Goal: Complete application form

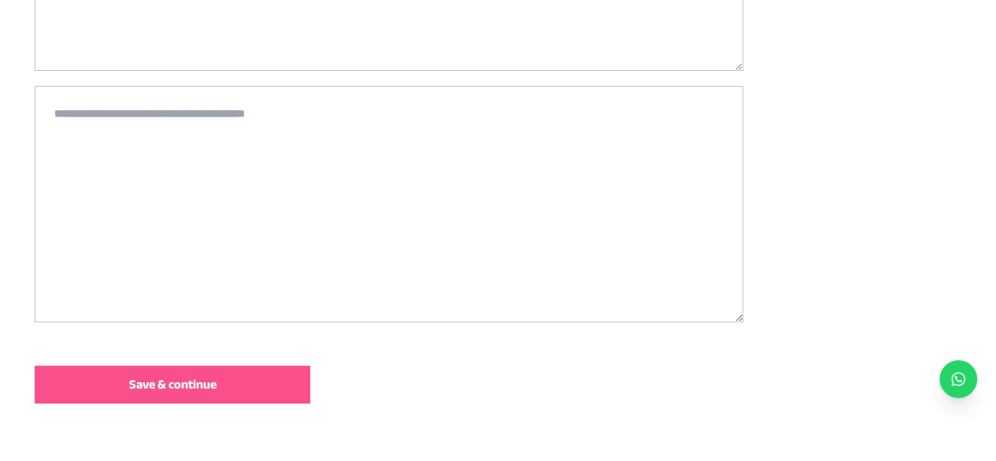
scroll to position [532, 0]
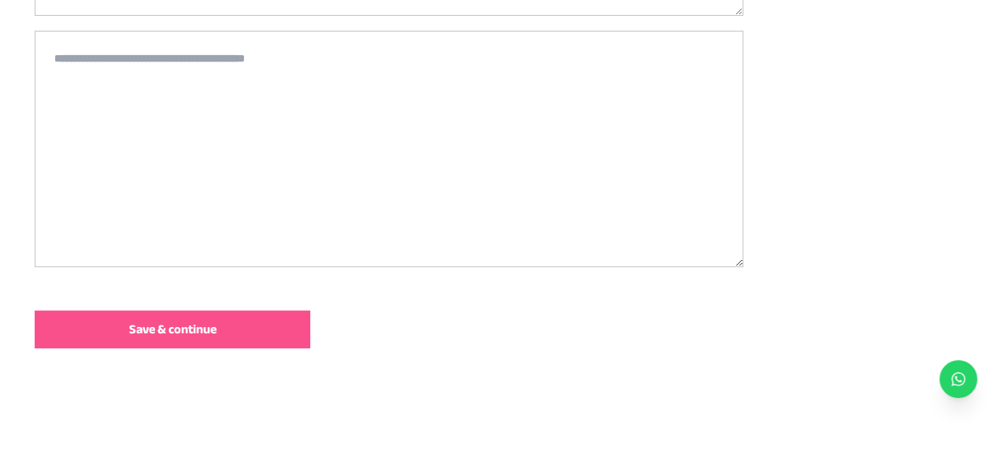
click at [107, 64] on textarea at bounding box center [389, 149] width 709 height 236
paste textarea "**********"
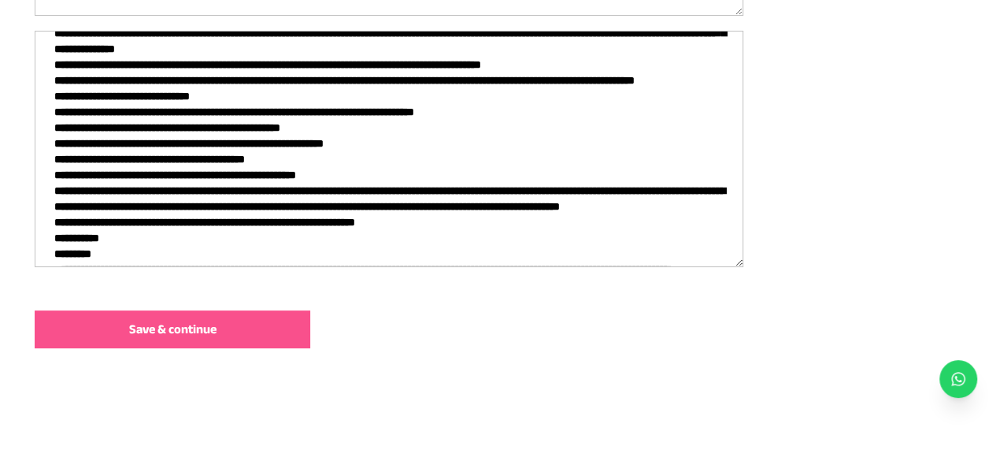
scroll to position [0, 0]
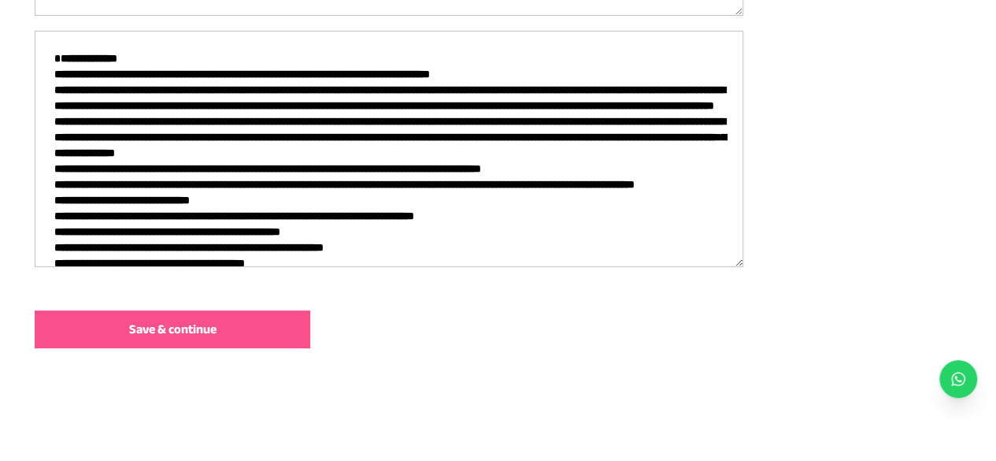
drag, startPoint x: 145, startPoint y: 66, endPoint x: 22, endPoint y: 74, distance: 123.1
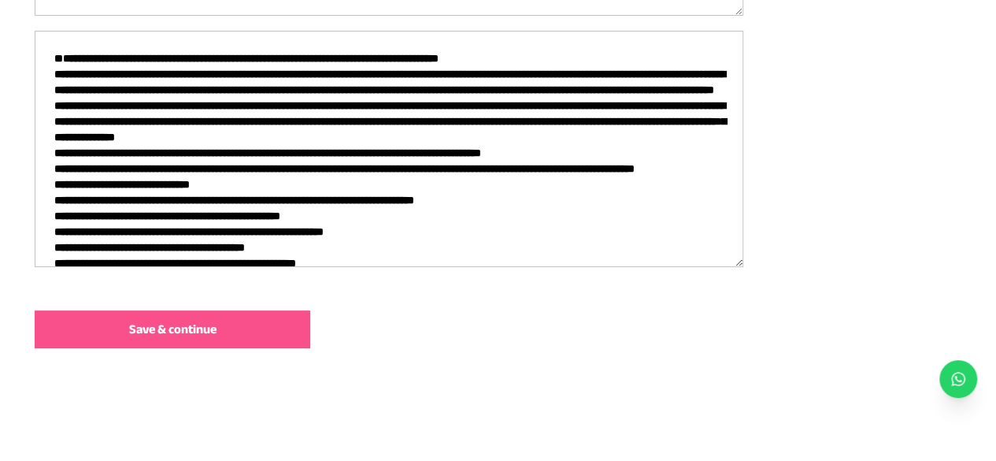
click at [495, 99] on textarea at bounding box center [389, 149] width 709 height 236
drag, startPoint x: 195, startPoint y: 87, endPoint x: 109, endPoint y: 83, distance: 86.0
click at [190, 87] on textarea at bounding box center [389, 149] width 709 height 236
type textarea "**********"
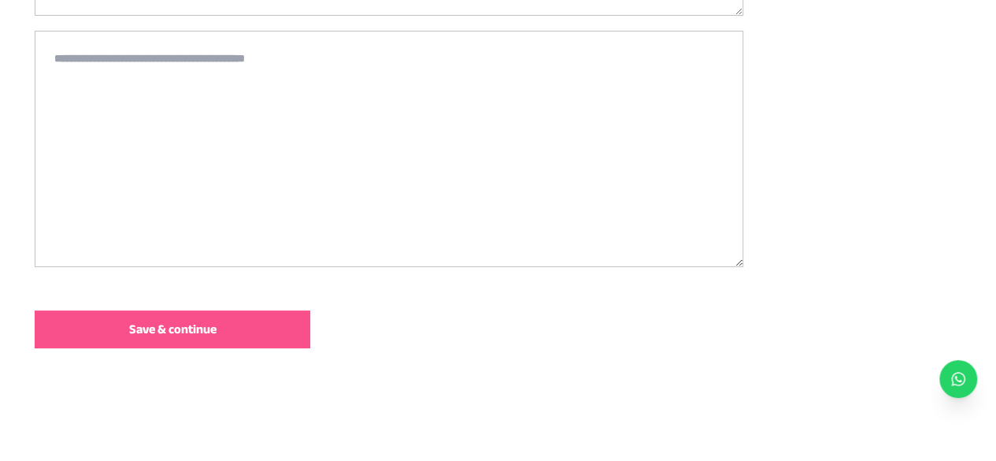
paste textarea "**********"
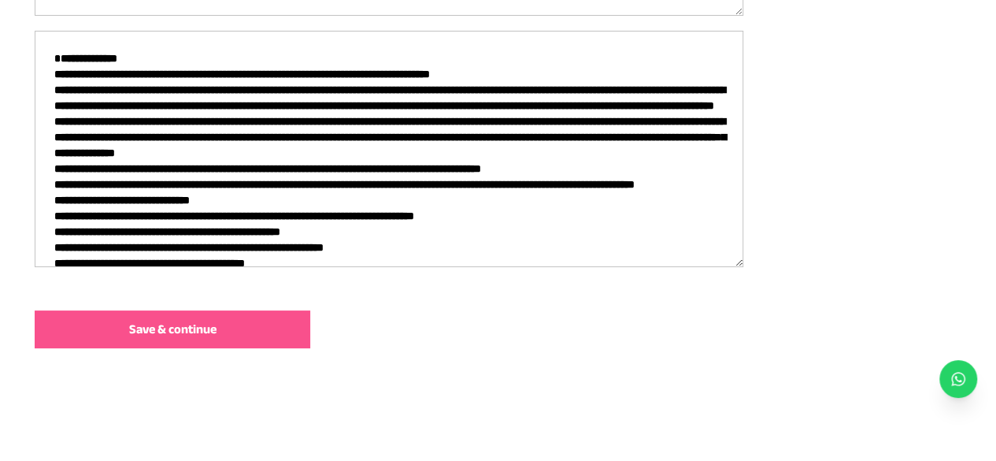
click at [402, 132] on textarea at bounding box center [389, 149] width 709 height 236
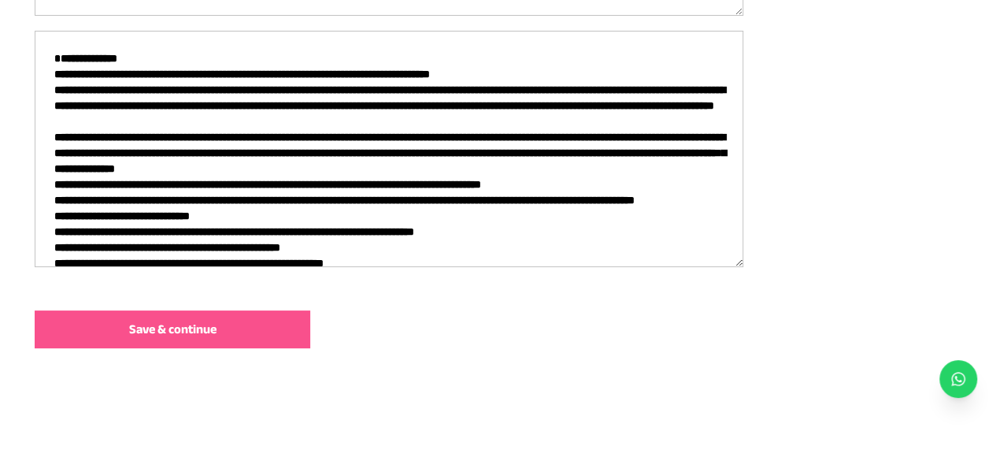
scroll to position [79, 0]
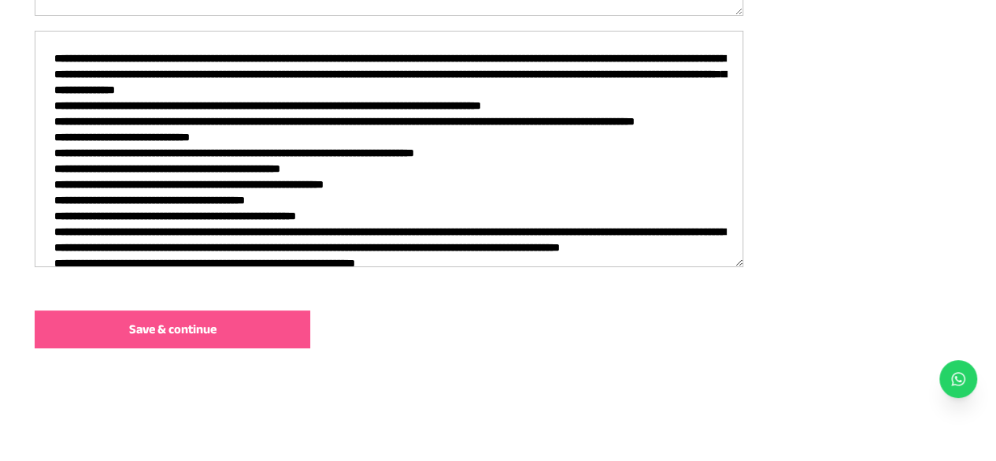
click at [499, 119] on textarea at bounding box center [389, 149] width 709 height 236
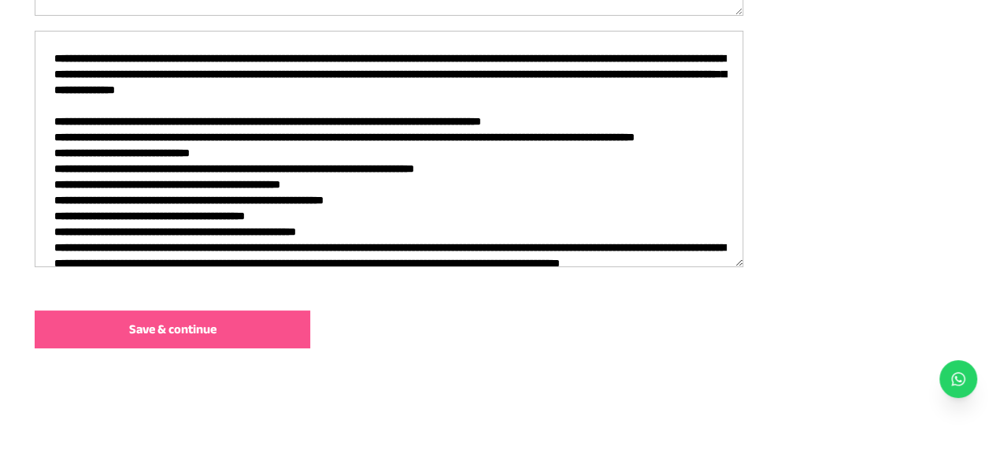
click at [216, 194] on textarea at bounding box center [389, 149] width 709 height 236
click at [114, 185] on textarea at bounding box center [389, 149] width 709 height 236
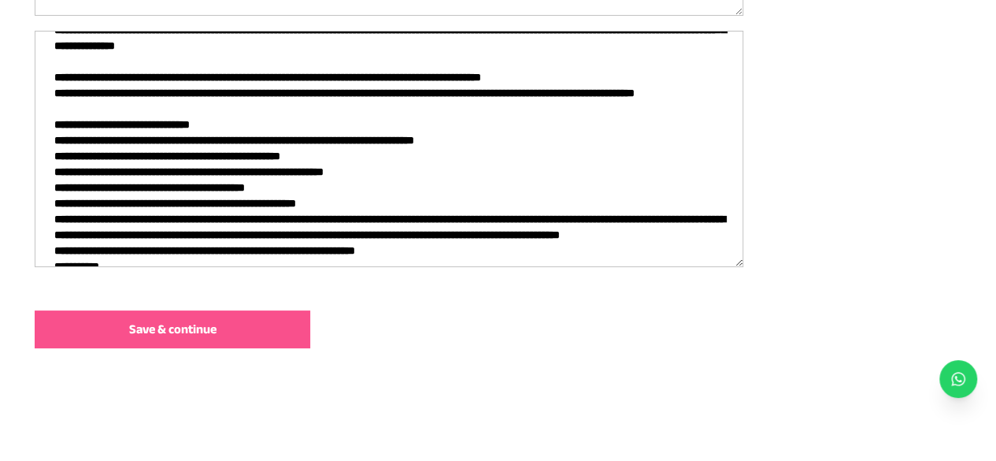
scroll to position [158, 0]
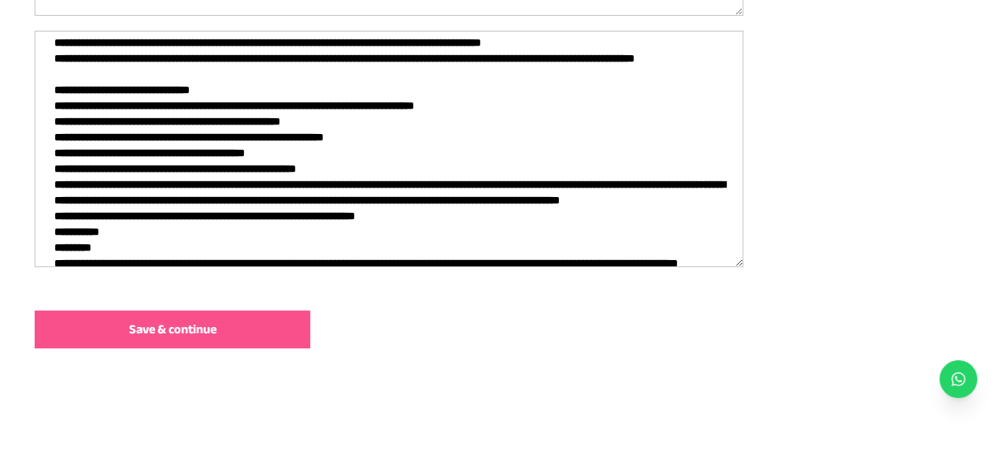
click at [323, 166] on textarea at bounding box center [389, 149] width 709 height 236
drag, startPoint x: 354, startPoint y: 151, endPoint x: 432, endPoint y: 165, distance: 78.5
click at [439, 154] on textarea at bounding box center [389, 149] width 709 height 236
click at [432, 165] on textarea at bounding box center [389, 149] width 709 height 236
drag, startPoint x: 397, startPoint y: 158, endPoint x: 434, endPoint y: 154, distance: 37.3
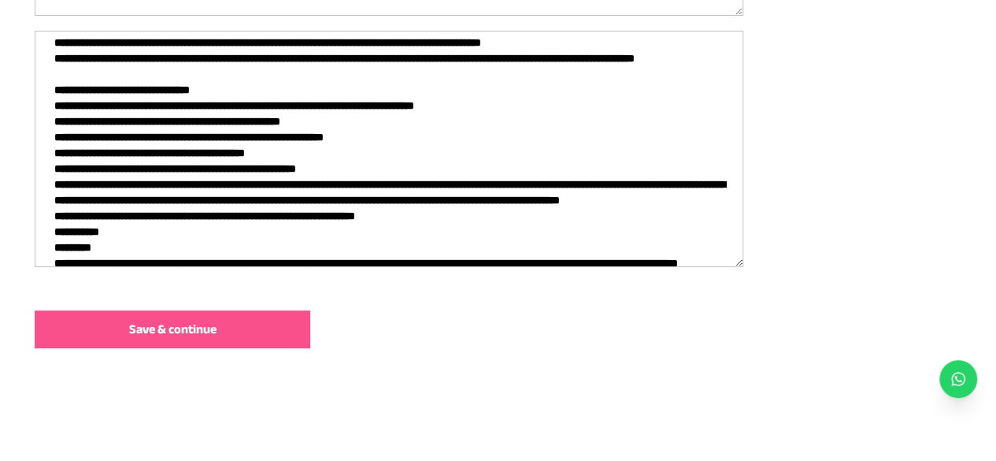
click at [434, 154] on textarea at bounding box center [389, 149] width 709 height 236
click at [435, 154] on textarea at bounding box center [389, 149] width 709 height 236
click at [280, 199] on textarea at bounding box center [389, 149] width 709 height 236
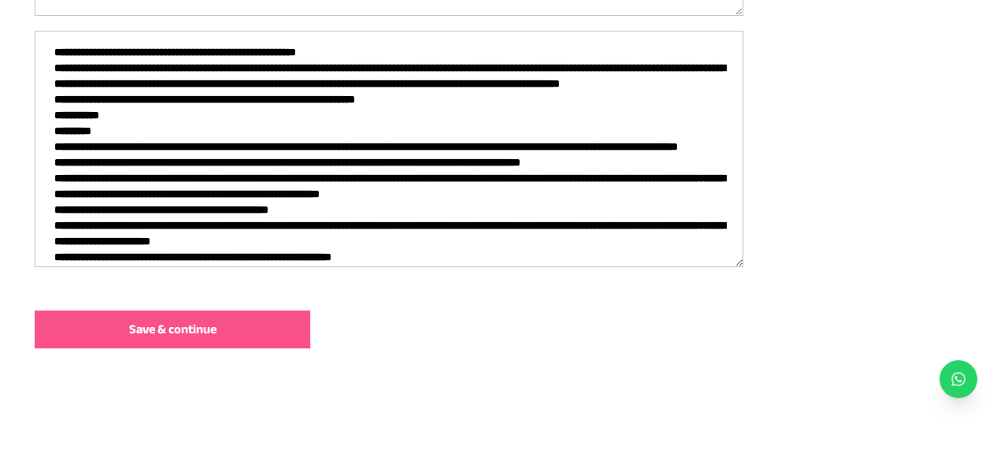
scroll to position [315, 0]
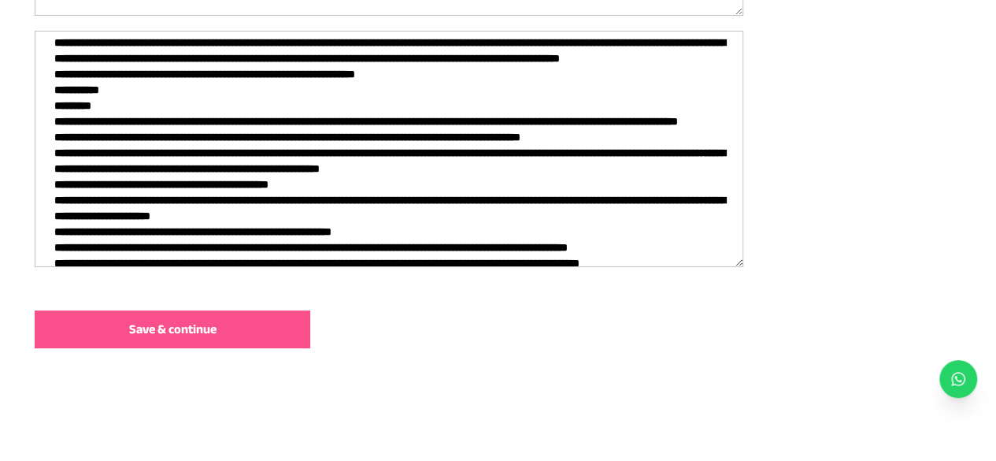
click at [199, 126] on textarea at bounding box center [389, 149] width 709 height 236
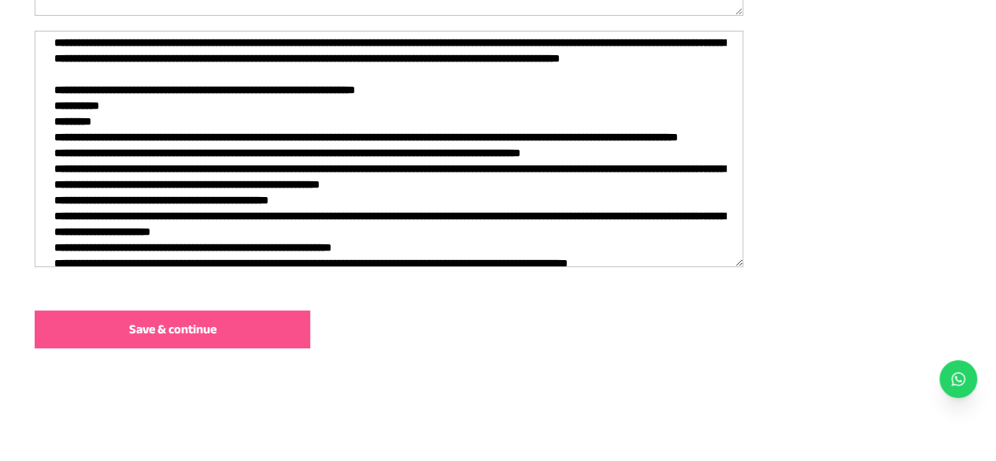
click at [116, 174] on textarea at bounding box center [389, 149] width 709 height 236
click at [118, 182] on textarea at bounding box center [389, 149] width 709 height 236
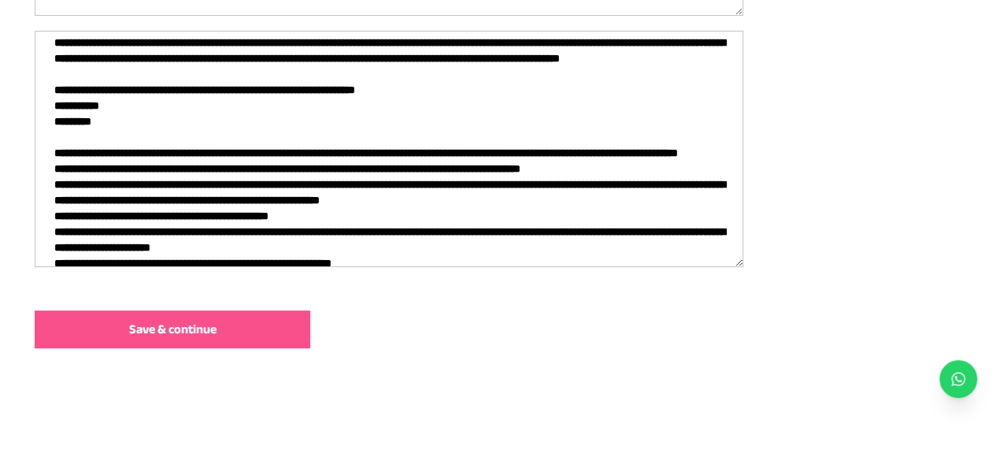
click at [137, 234] on textarea at bounding box center [389, 149] width 709 height 236
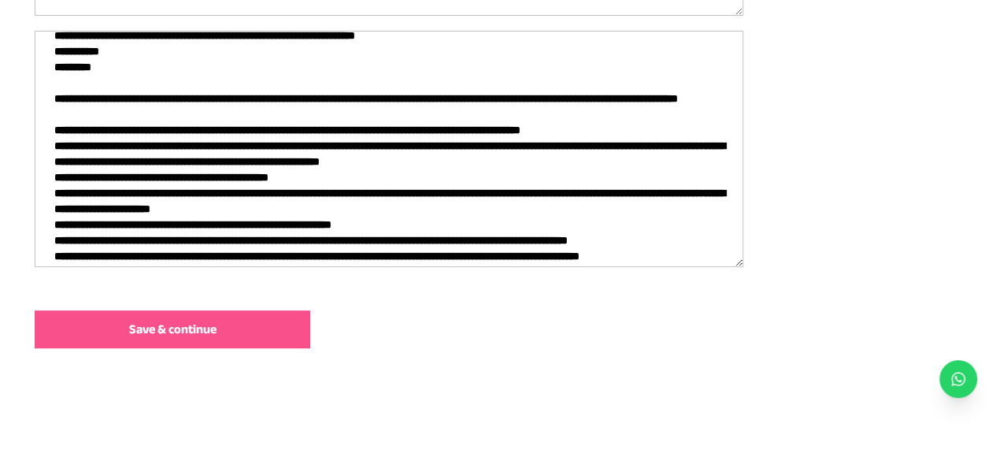
scroll to position [394, 0]
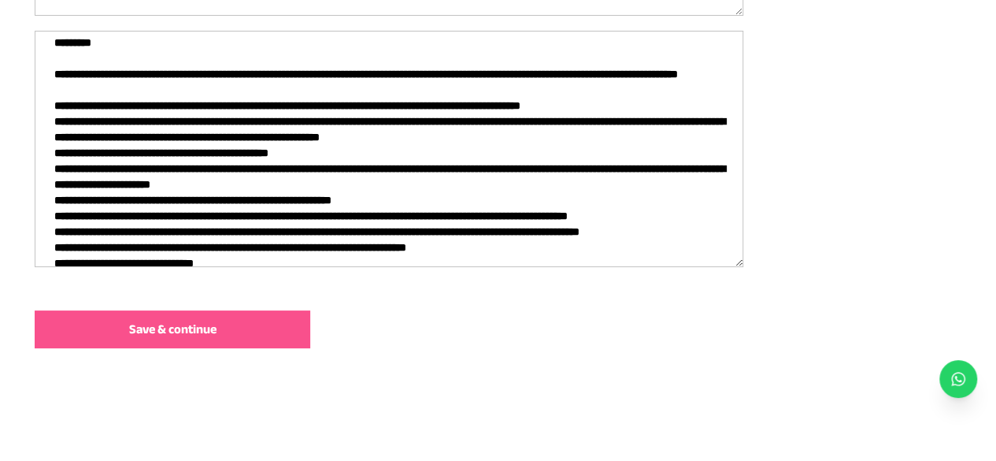
click at [298, 232] on textarea at bounding box center [389, 149] width 709 height 236
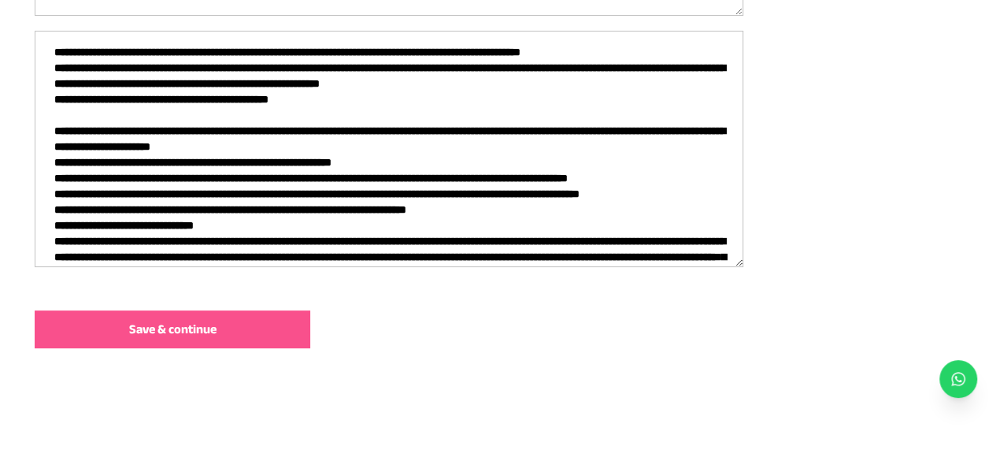
scroll to position [473, 0]
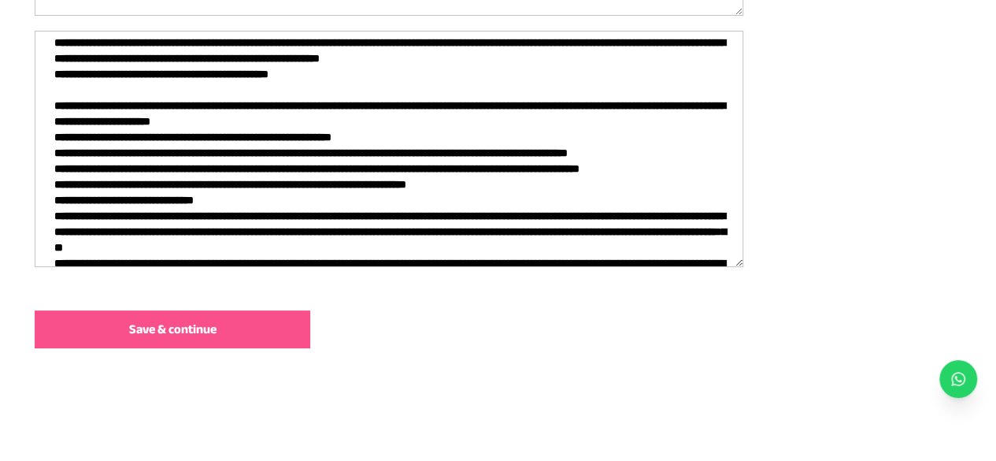
click at [332, 199] on textarea at bounding box center [389, 149] width 709 height 236
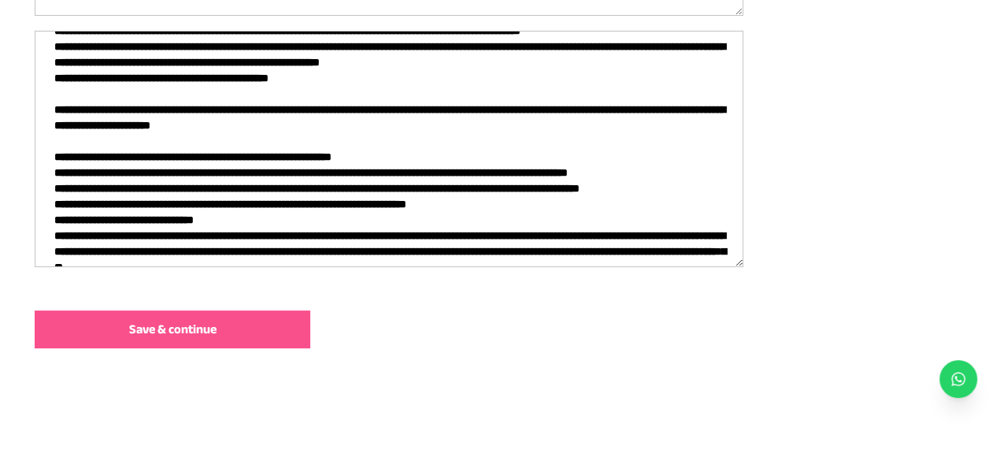
scroll to position [630, 0]
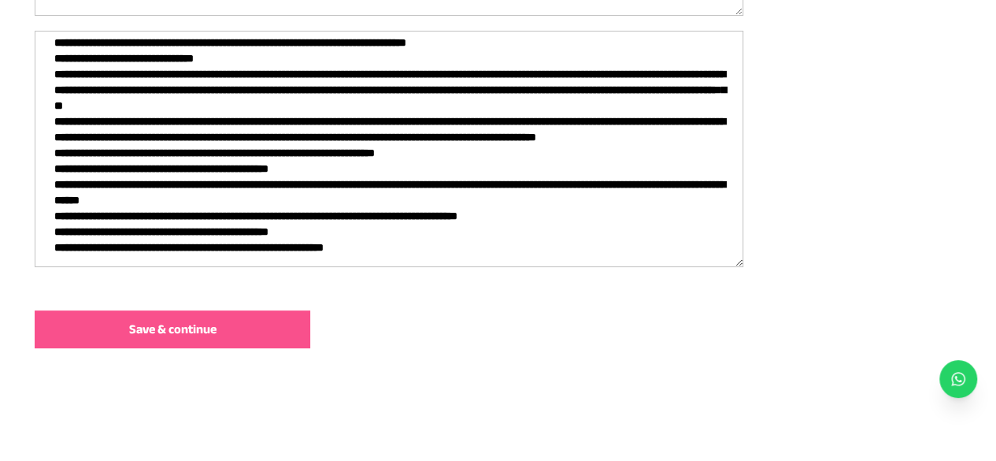
click at [228, 140] on textarea at bounding box center [389, 149] width 709 height 236
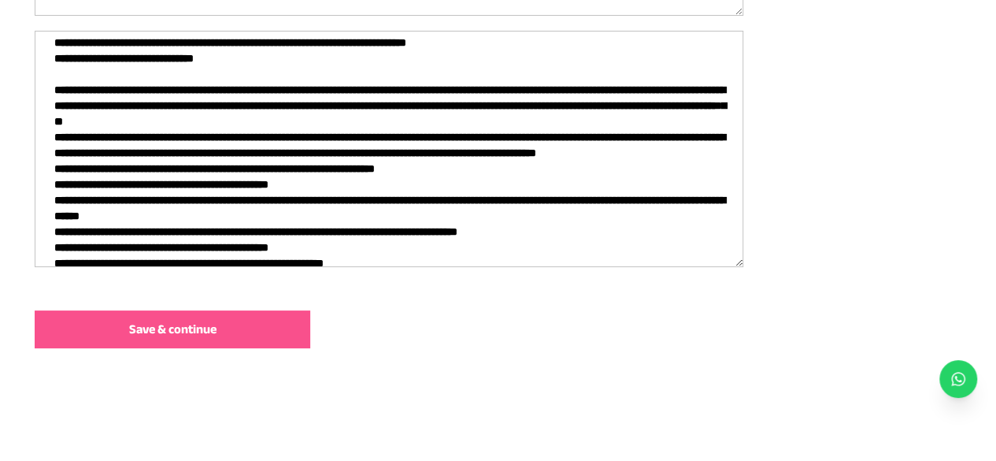
click at [57, 108] on textarea at bounding box center [389, 149] width 709 height 236
click at [54, 105] on textarea at bounding box center [389, 149] width 709 height 236
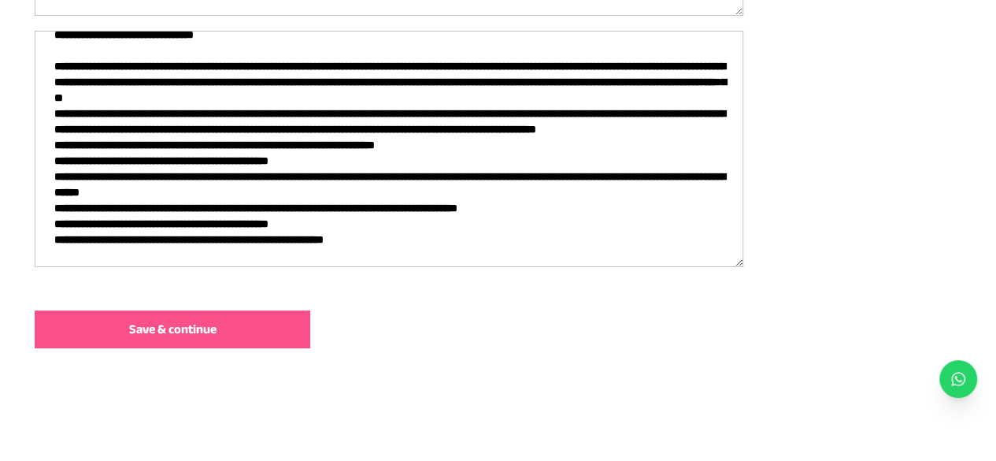
scroll to position [709, 0]
drag, startPoint x: 360, startPoint y: 133, endPoint x: 375, endPoint y: 138, distance: 15.7
click at [360, 133] on textarea at bounding box center [389, 149] width 709 height 236
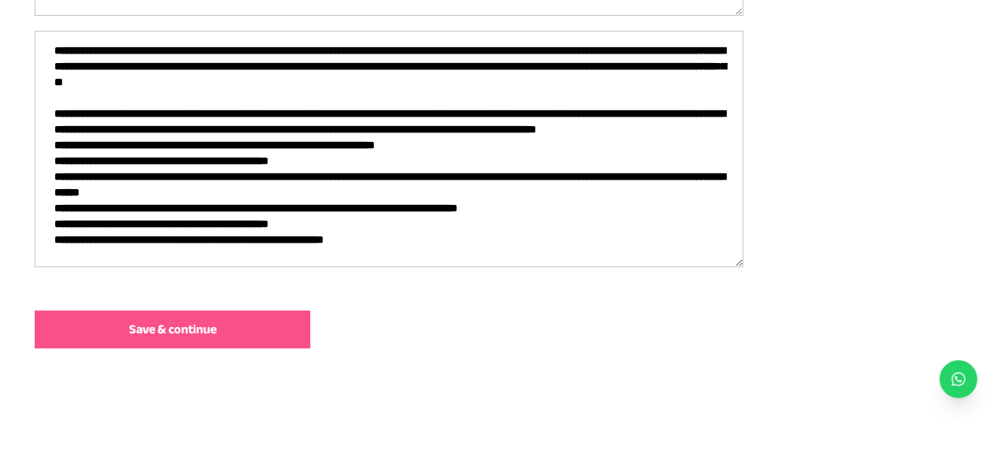
click at [189, 199] on textarea at bounding box center [389, 149] width 709 height 236
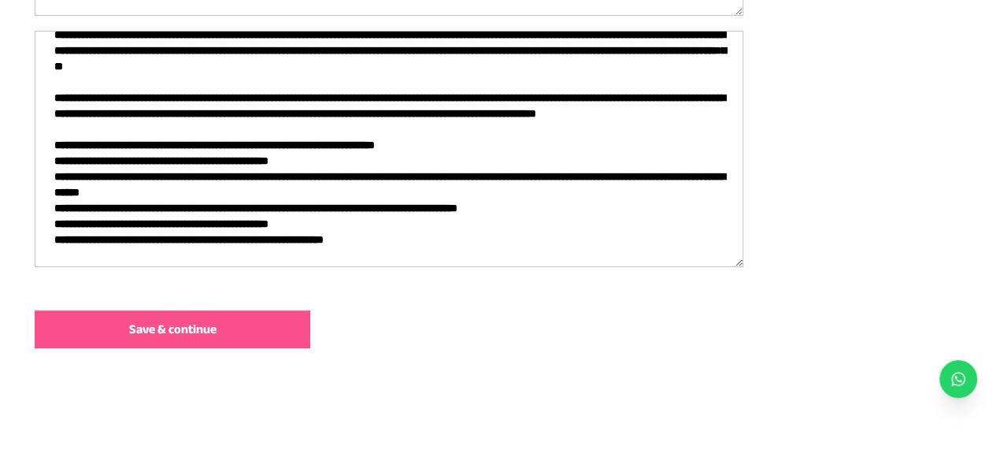
scroll to position [788, 0]
click at [337, 168] on textarea at bounding box center [389, 149] width 709 height 236
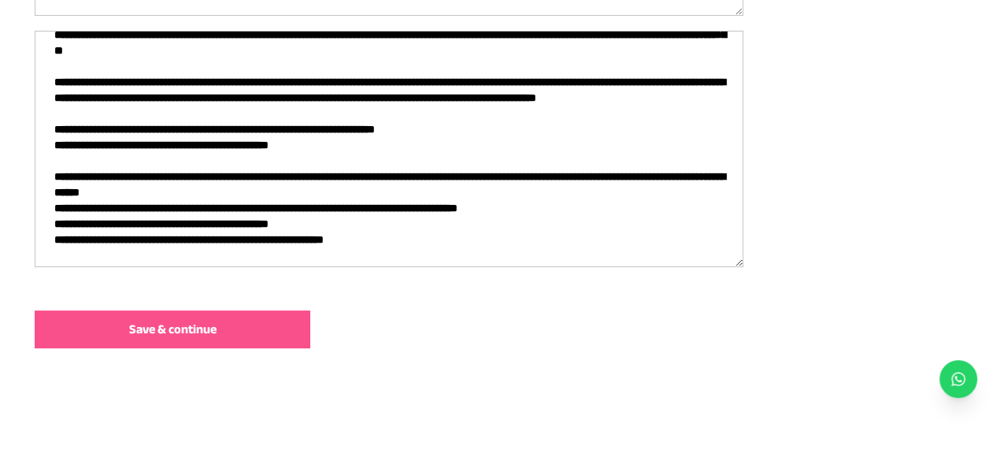
click at [262, 215] on textarea at bounding box center [389, 149] width 709 height 236
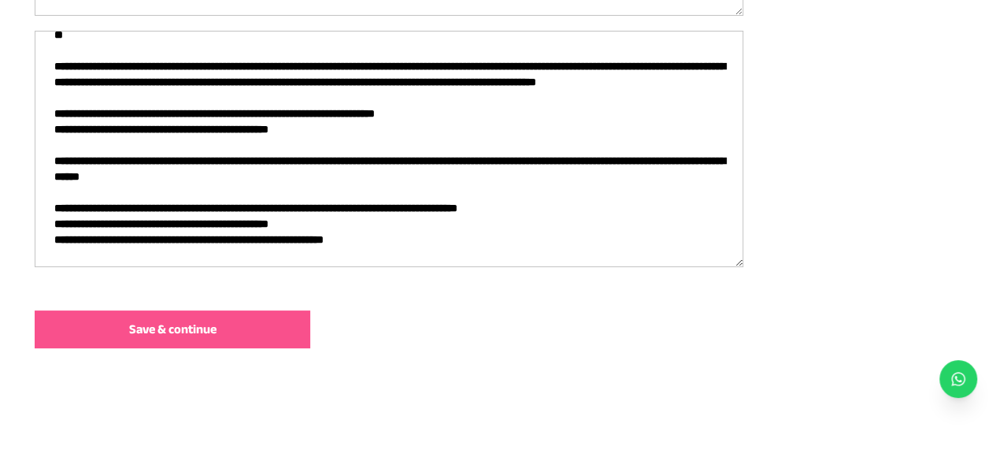
scroll to position [858, 0]
click at [310, 194] on textarea at bounding box center [389, 149] width 709 height 236
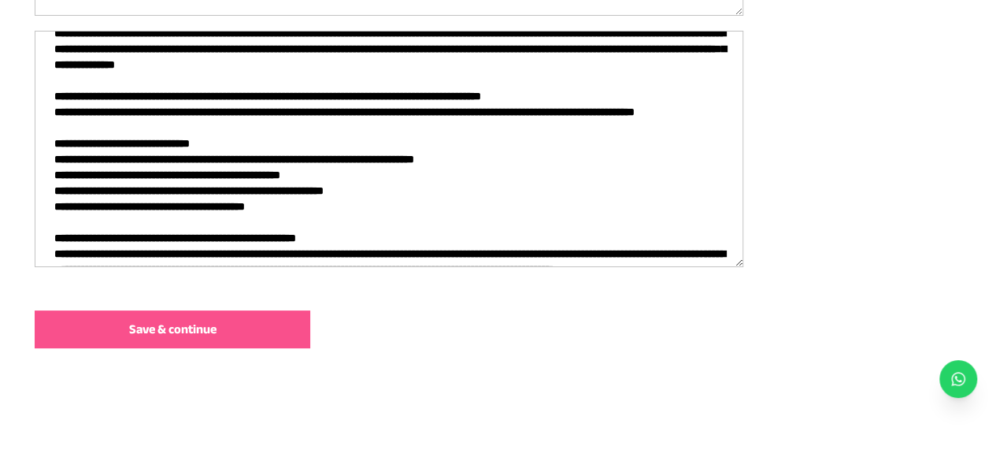
scroll to position [0, 0]
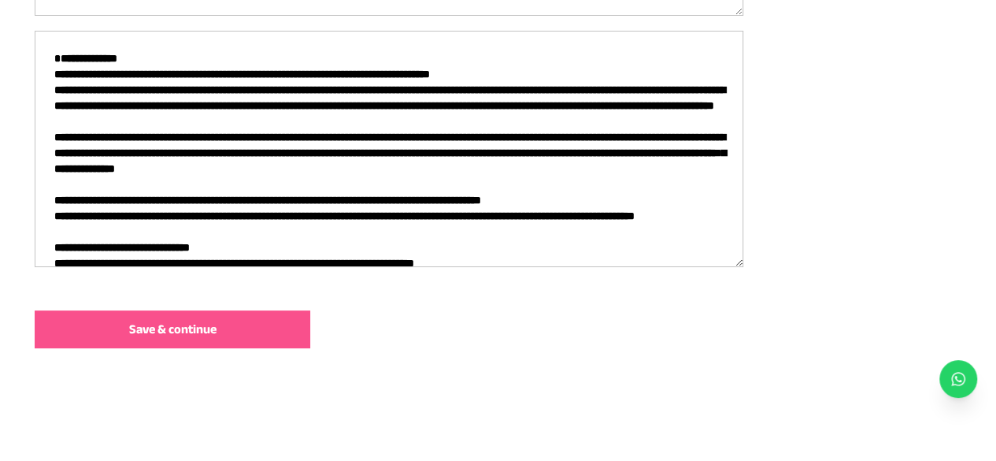
click at [52, 109] on textarea at bounding box center [389, 149] width 709 height 236
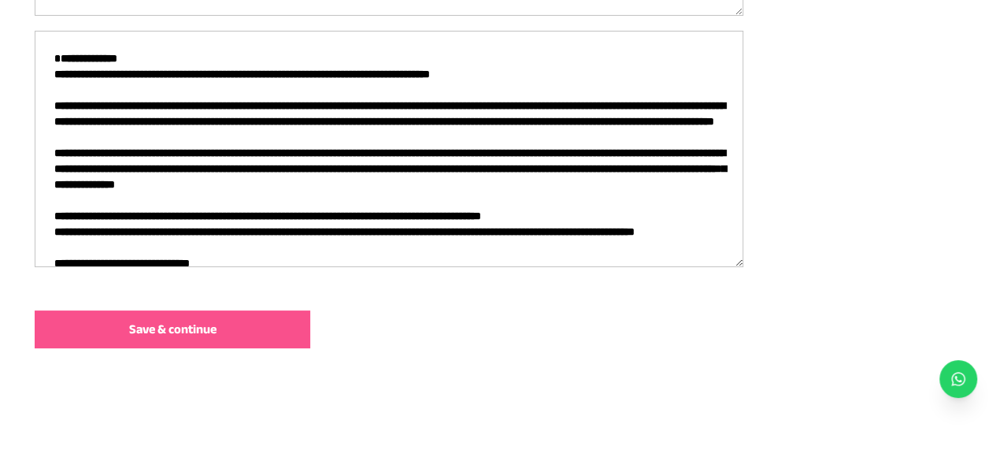
drag, startPoint x: 79, startPoint y: 72, endPoint x: 35, endPoint y: 72, distance: 44.1
click at [35, 72] on textarea at bounding box center [389, 149] width 709 height 236
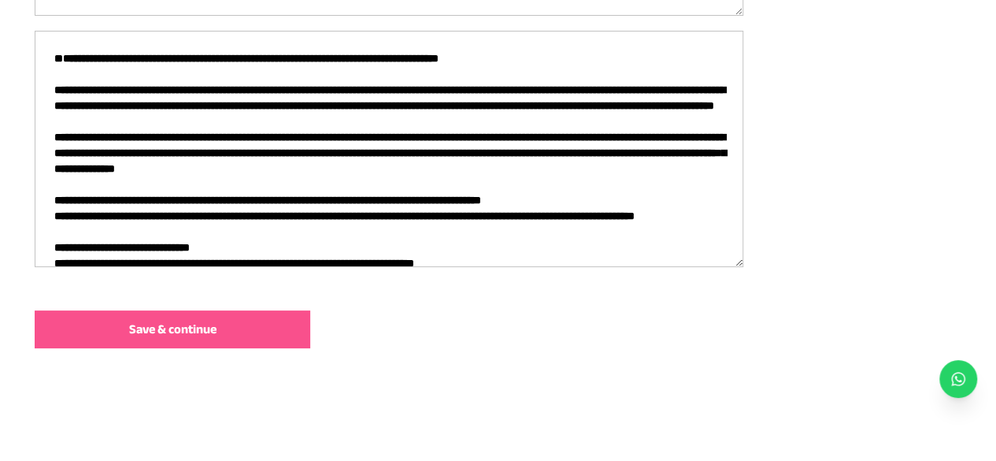
type textarea "**********"
click at [217, 327] on span "Save & continue" at bounding box center [172, 329] width 87 height 19
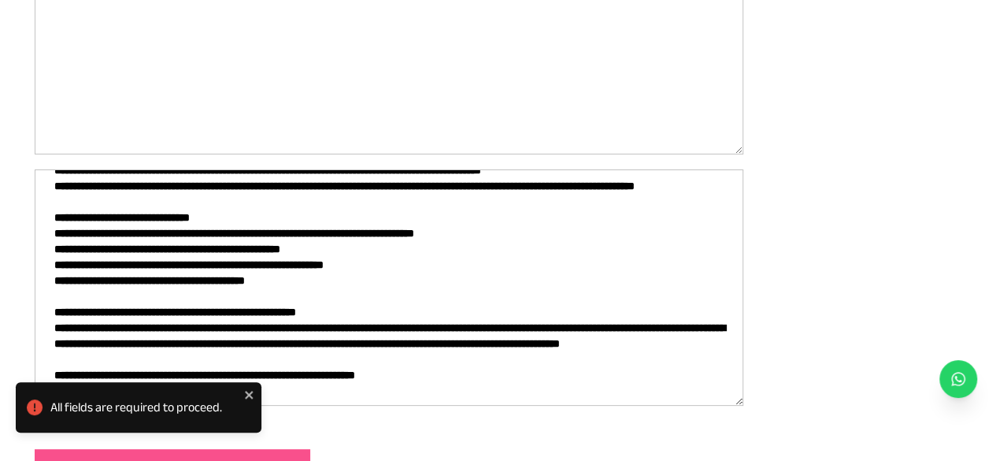
scroll to position [315, 0]
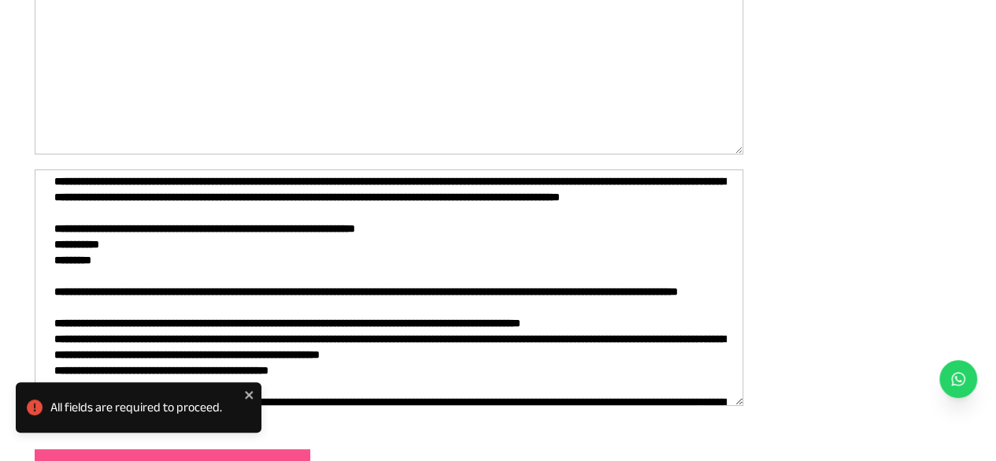
click at [228, 269] on textarea at bounding box center [389, 287] width 709 height 236
